Goal: Information Seeking & Learning: Learn about a topic

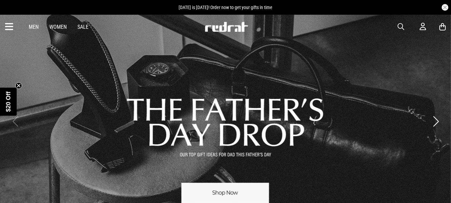
click at [231, 191] on link "1 / 3" at bounding box center [225, 121] width 451 height 214
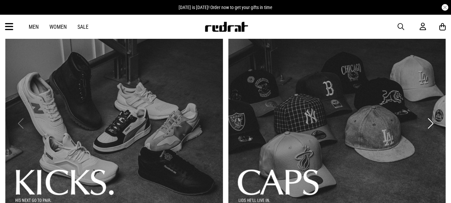
scroll to position [111, 0]
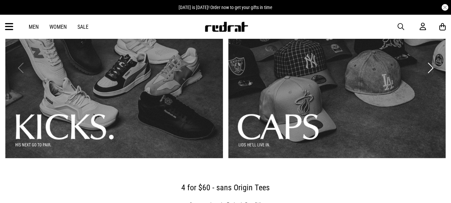
click at [312, 109] on link "2 / 3" at bounding box center [337, 68] width 218 height 180
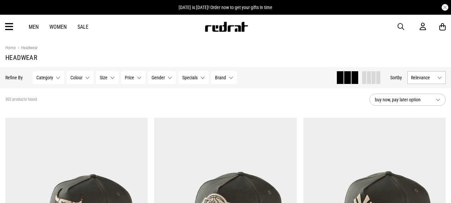
click at [194, 78] on span "Specials" at bounding box center [189, 77] width 15 height 5
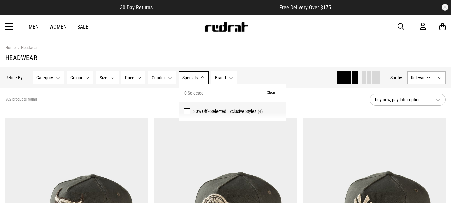
click at [186, 113] on span at bounding box center [187, 111] width 6 height 6
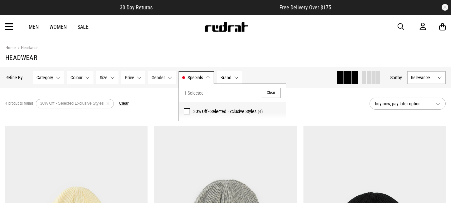
click at [306, 82] on div "Hide Refine s Refine By Filters Category None selected Category 0 Selected Clea…" at bounding box center [167, 77] width 325 height 15
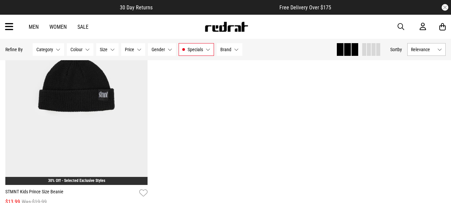
scroll to position [445, 0]
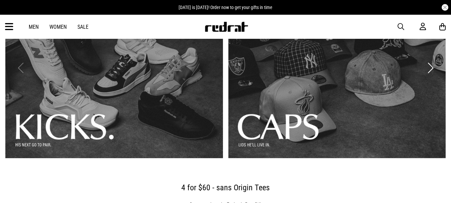
click at [189, 95] on link "1 / 3" at bounding box center [114, 68] width 218 height 180
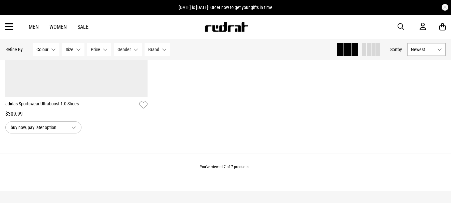
scroll to position [723, 0]
